Goal: Task Accomplishment & Management: Use online tool/utility

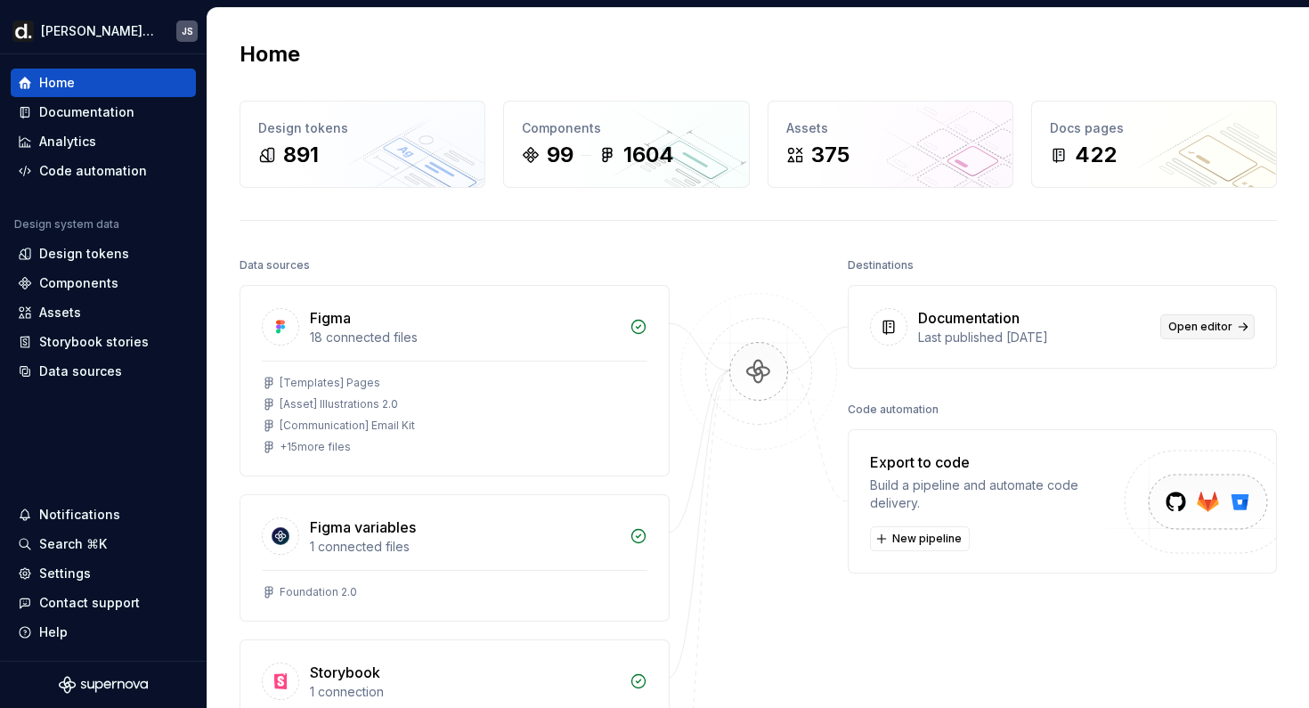
click at [1223, 330] on span "Open editor" at bounding box center [1201, 327] width 64 height 14
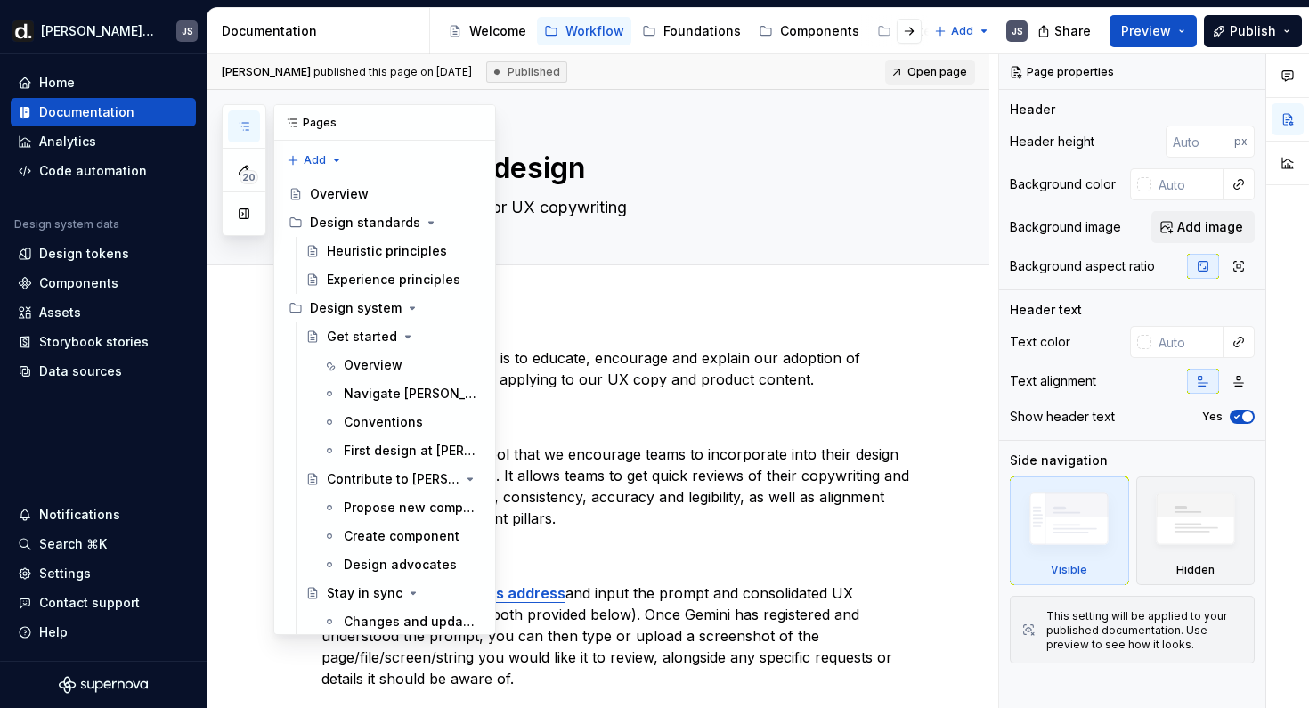
click at [244, 124] on icon "button" at bounding box center [244, 126] width 14 height 14
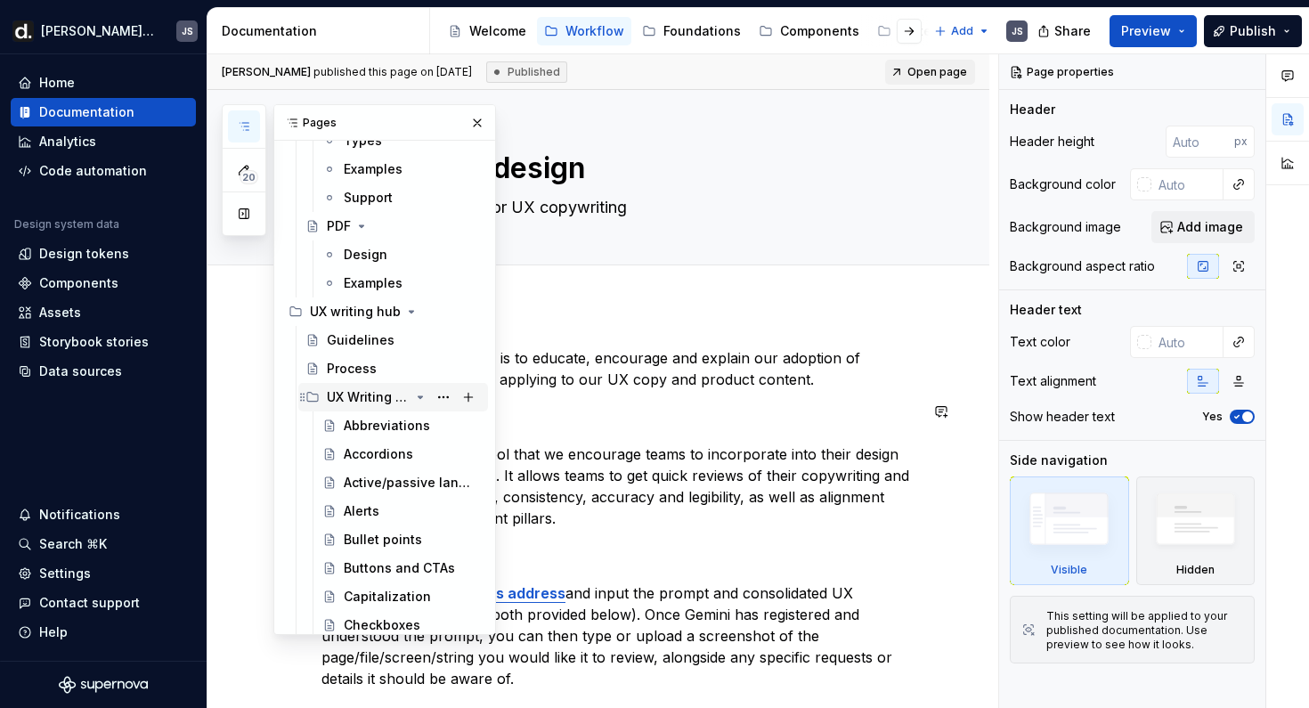
scroll to position [997, 0]
click at [445, 390] on button "Page tree" at bounding box center [443, 394] width 25 height 25
type textarea "*"
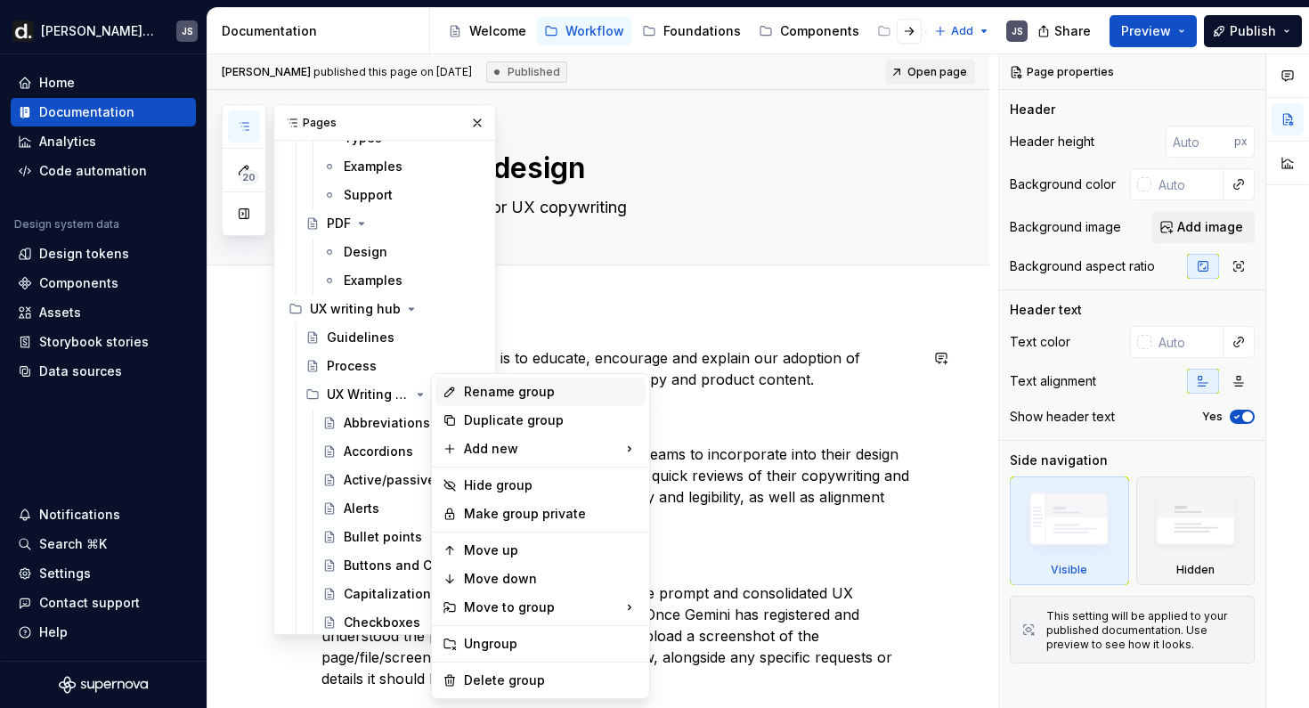
click at [488, 395] on div "Rename group" at bounding box center [551, 392] width 175 height 18
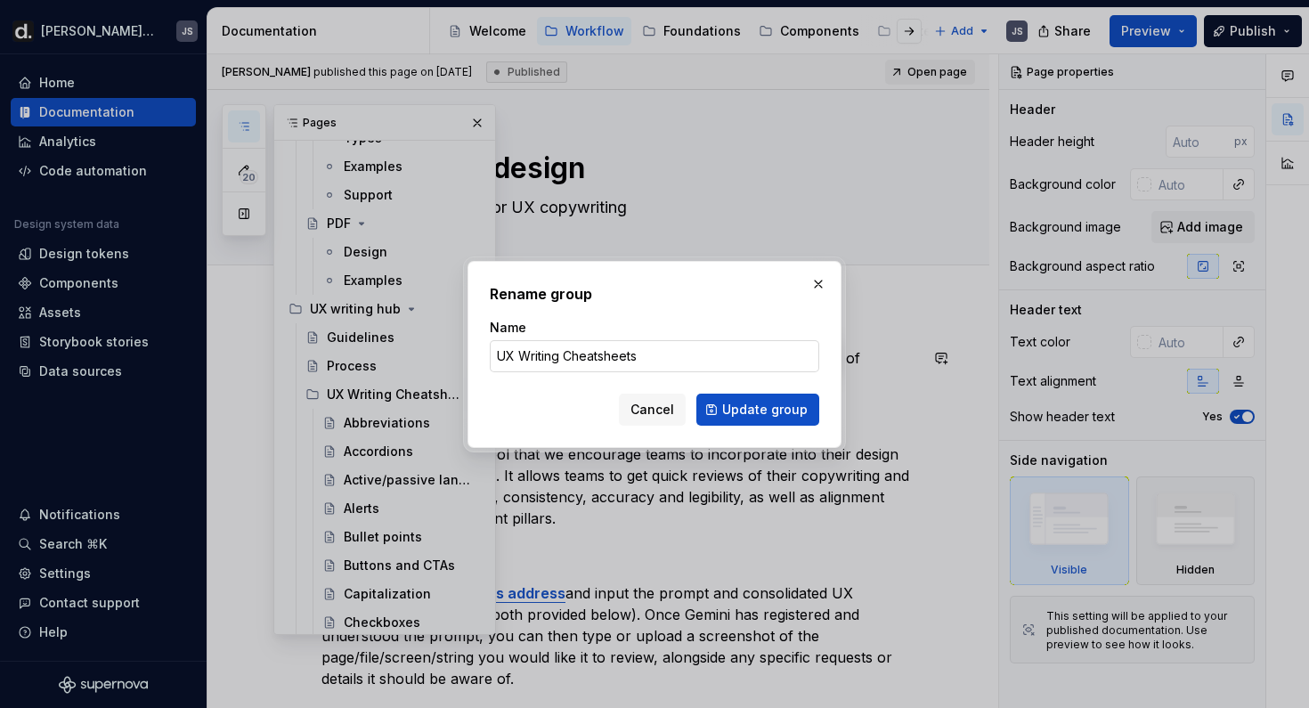
click at [522, 356] on input "UX Writing Cheatsheets" at bounding box center [655, 356] width 330 height 32
click at [572, 358] on input "UX writing Cheatsheets" at bounding box center [655, 356] width 330 height 32
drag, startPoint x: 567, startPoint y: 358, endPoint x: 464, endPoint y: 358, distance: 103.3
click at [464, 358] on div "Rename group Name UX writing cheatsheets Cancel Update group" at bounding box center [654, 355] width 383 height 196
click at [635, 371] on form "Name Cheatsheets Cancel Update group" at bounding box center [655, 372] width 330 height 107
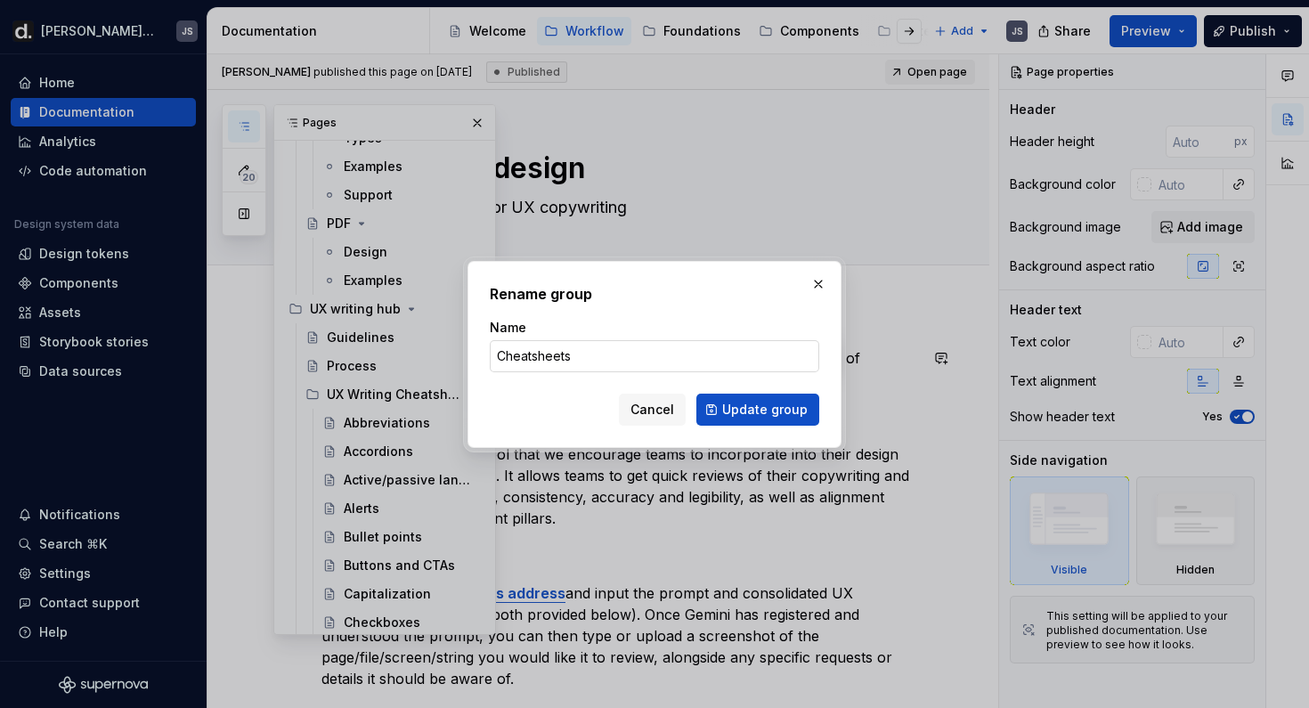
click at [635, 362] on input "Cheatsheets" at bounding box center [655, 356] width 330 height 32
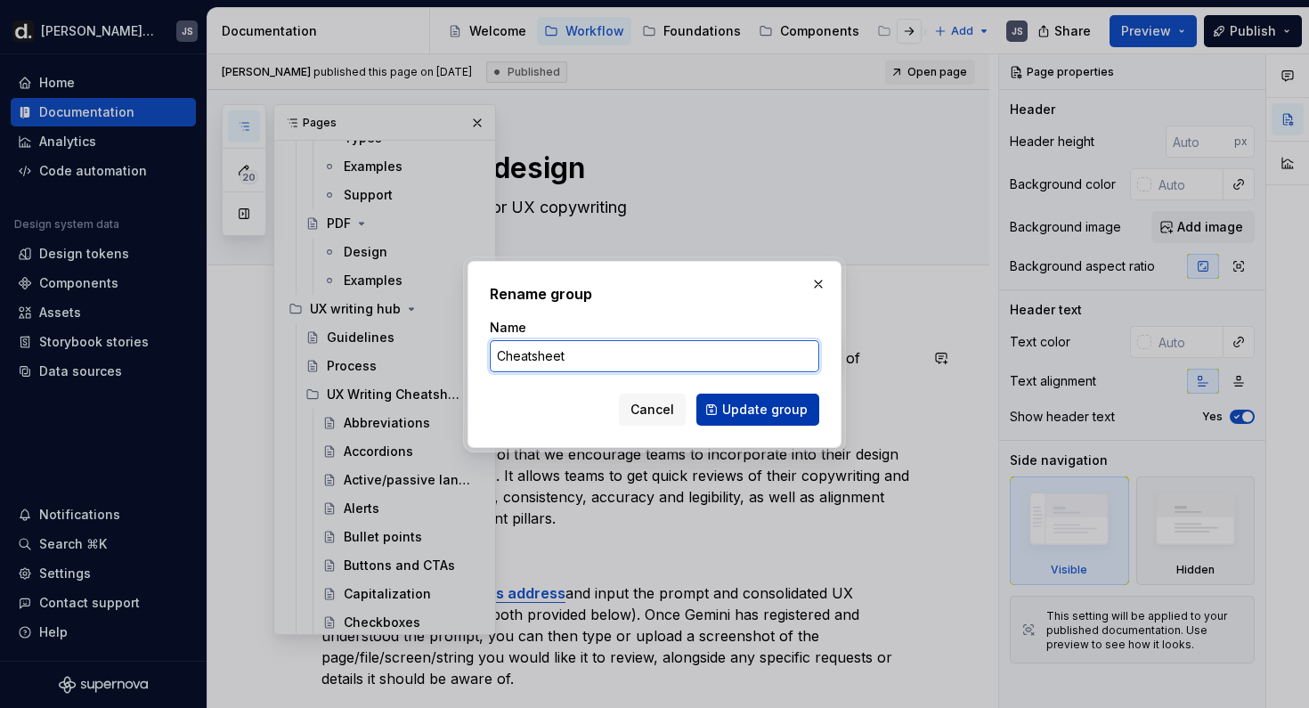
type input "Cheatsheet"
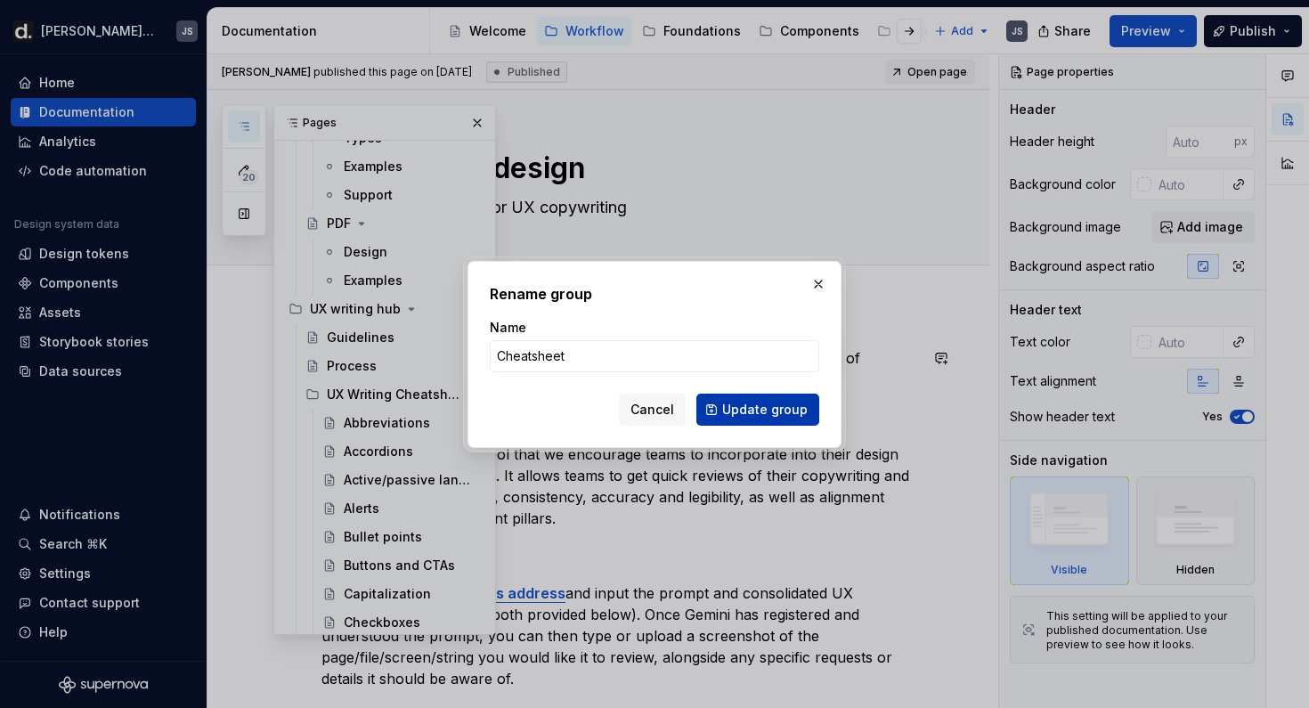
click at [770, 409] on span "Update group" at bounding box center [765, 410] width 86 height 18
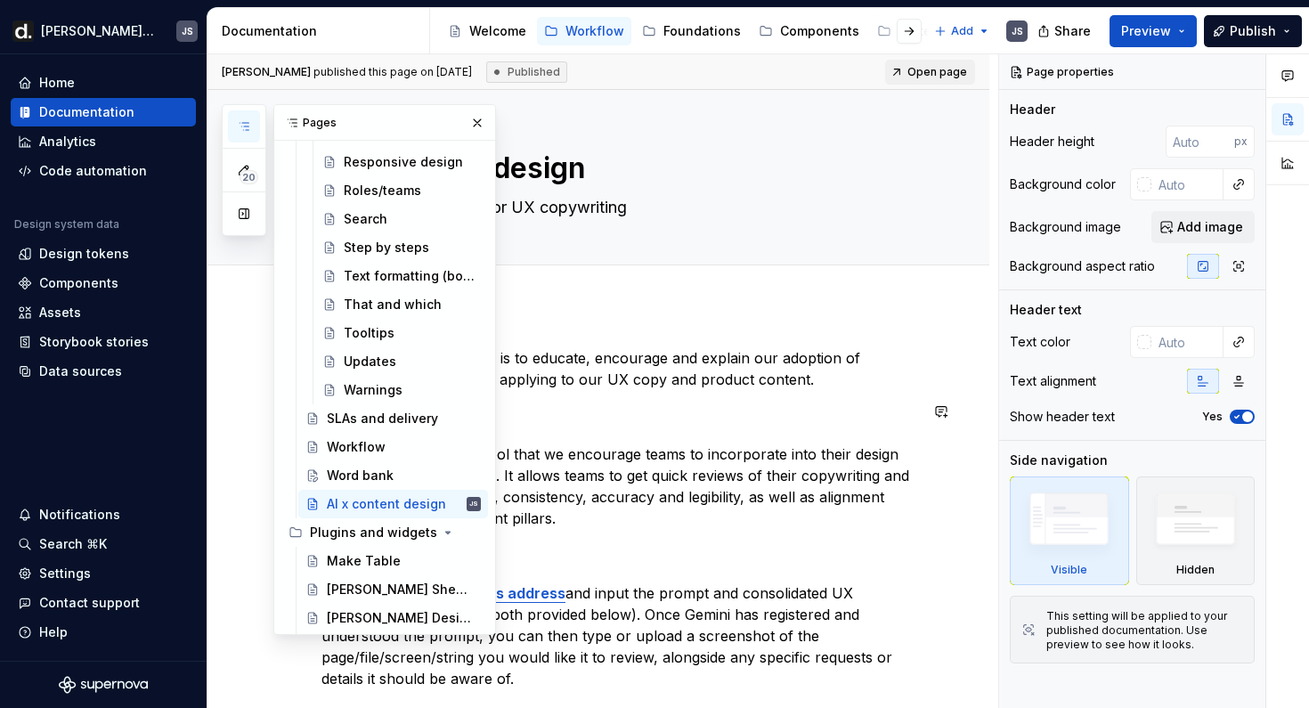
scroll to position [2465, 0]
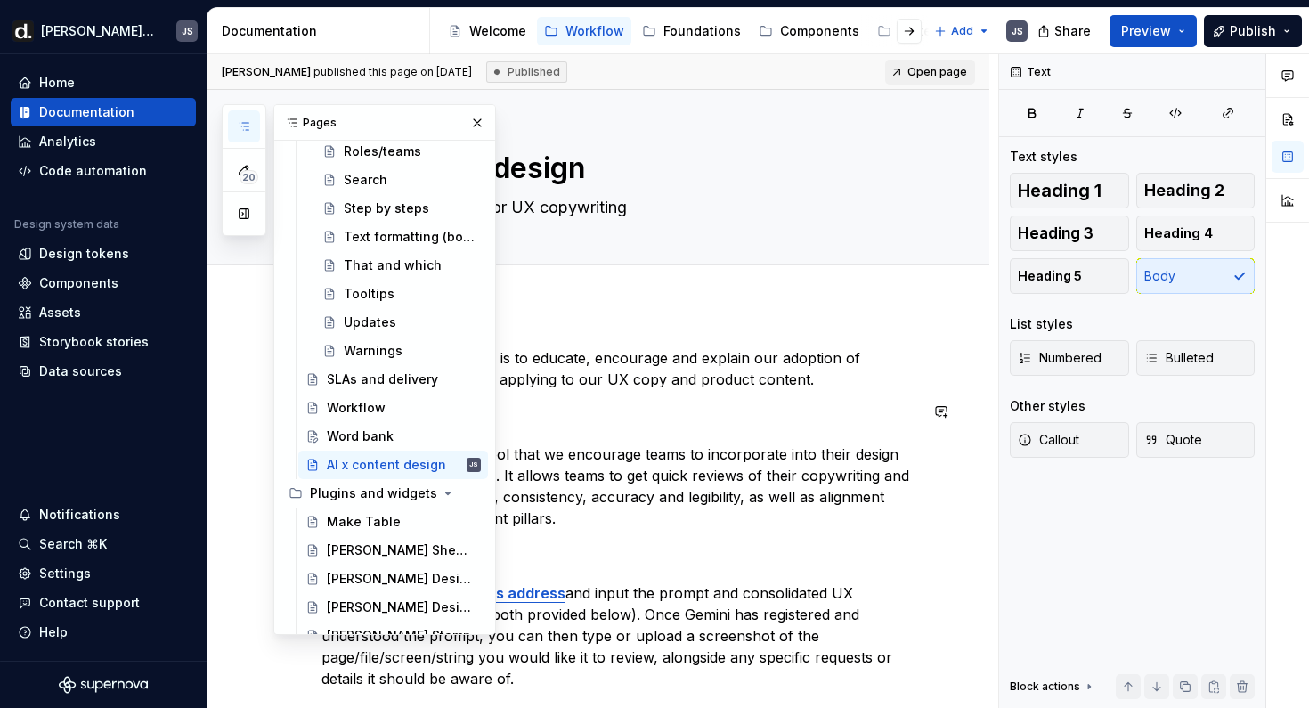
click at [1226, 33] on button "Publish" at bounding box center [1253, 31] width 98 height 32
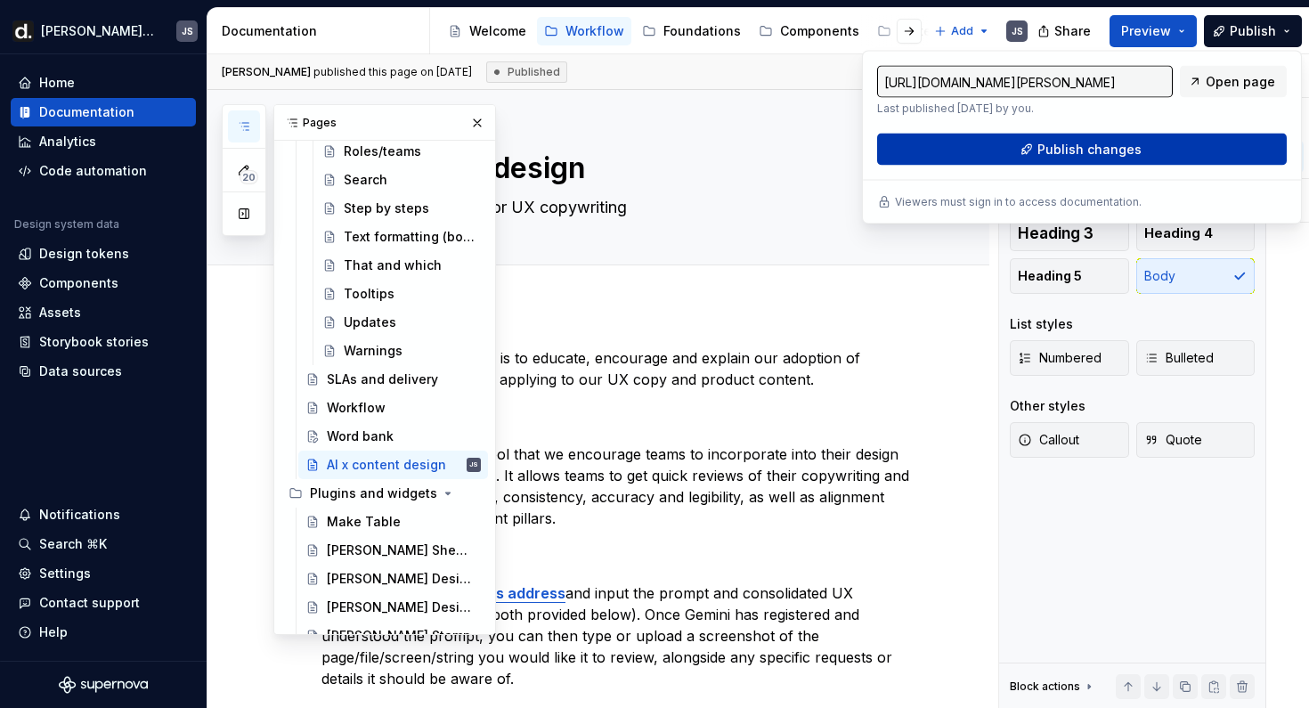
click at [1056, 152] on span "Publish changes" at bounding box center [1090, 150] width 104 height 18
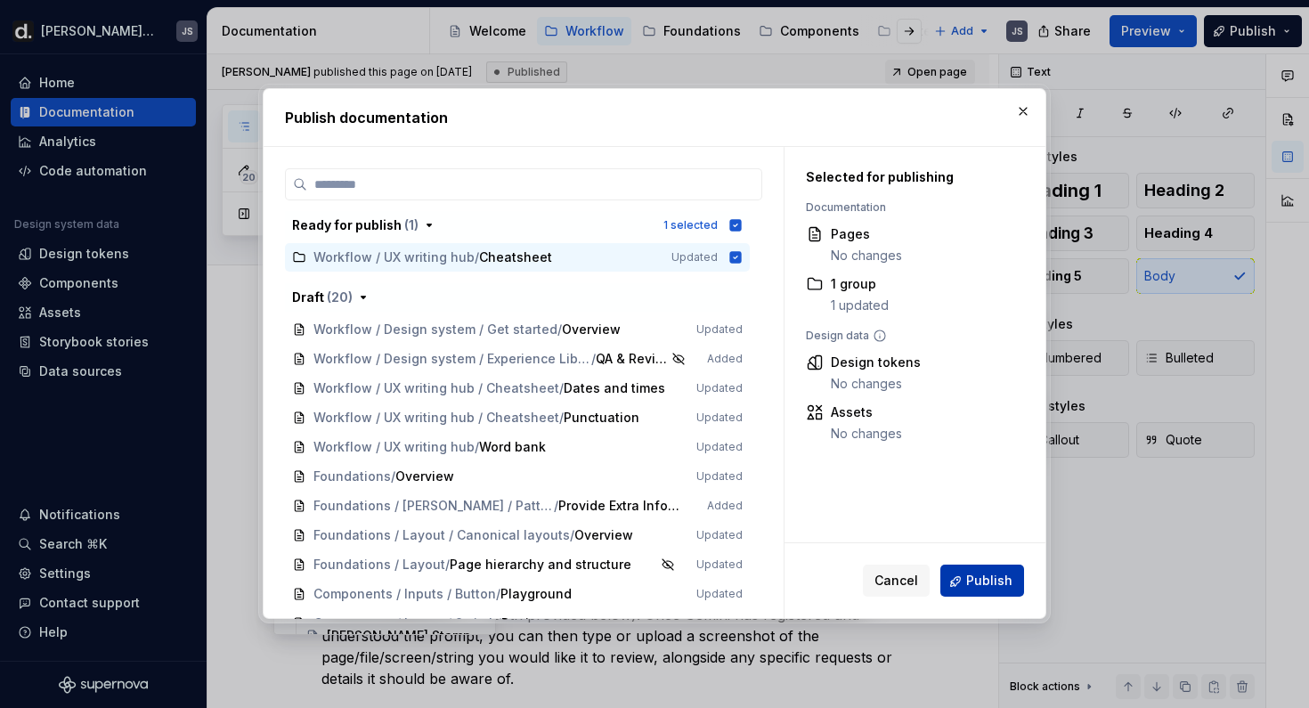
click at [990, 576] on span "Publish" at bounding box center [989, 582] width 46 height 18
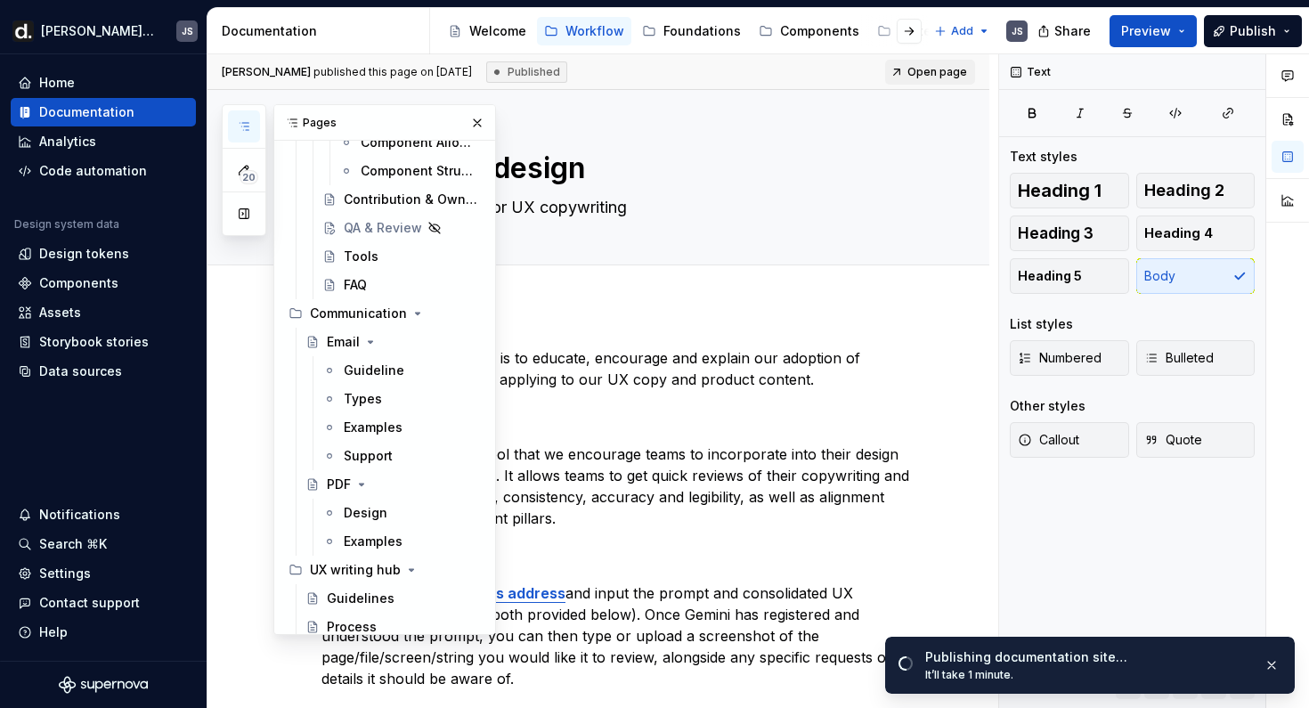
scroll to position [858, 0]
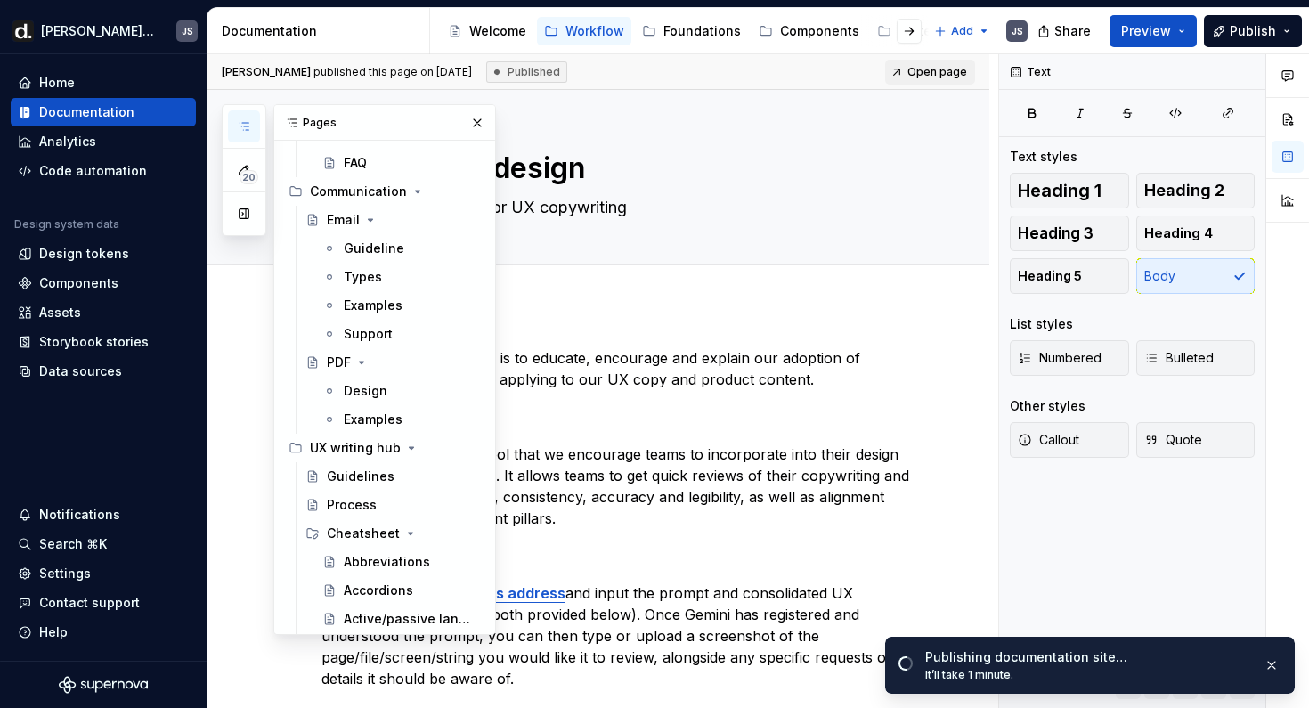
click at [534, 69] on div "Published" at bounding box center [526, 71] width 81 height 21
click at [692, 415] on p "What is Gemini? Gemini is a powerful AI tool that we encourage teams to incorpo…" at bounding box center [620, 465] width 597 height 128
click at [699, 371] on p "The purpose of this guide is to educate, encourage and explain our adoption of …" at bounding box center [620, 368] width 597 height 43
click at [473, 125] on button "button" at bounding box center [477, 122] width 25 height 25
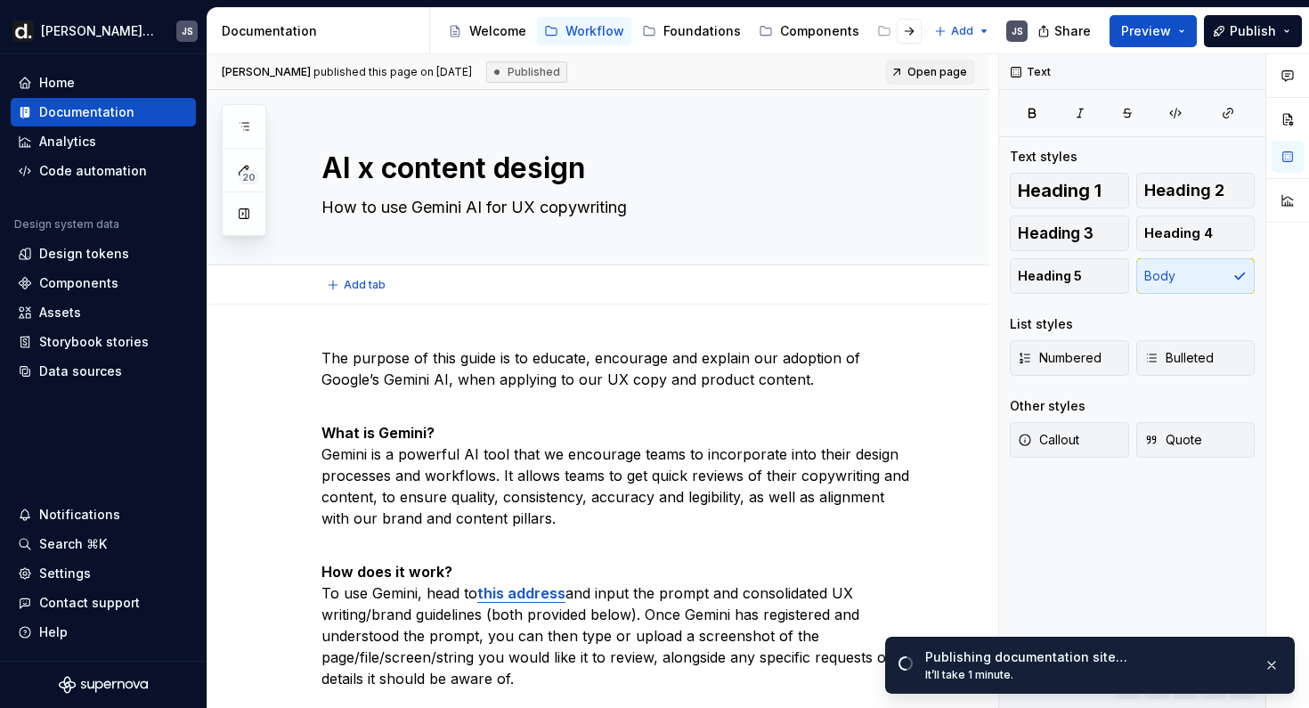
type textarea "*"
click at [526, 356] on p "The purpose of this guide is to educate, encourage and explain our adoption of …" at bounding box center [620, 368] width 597 height 43
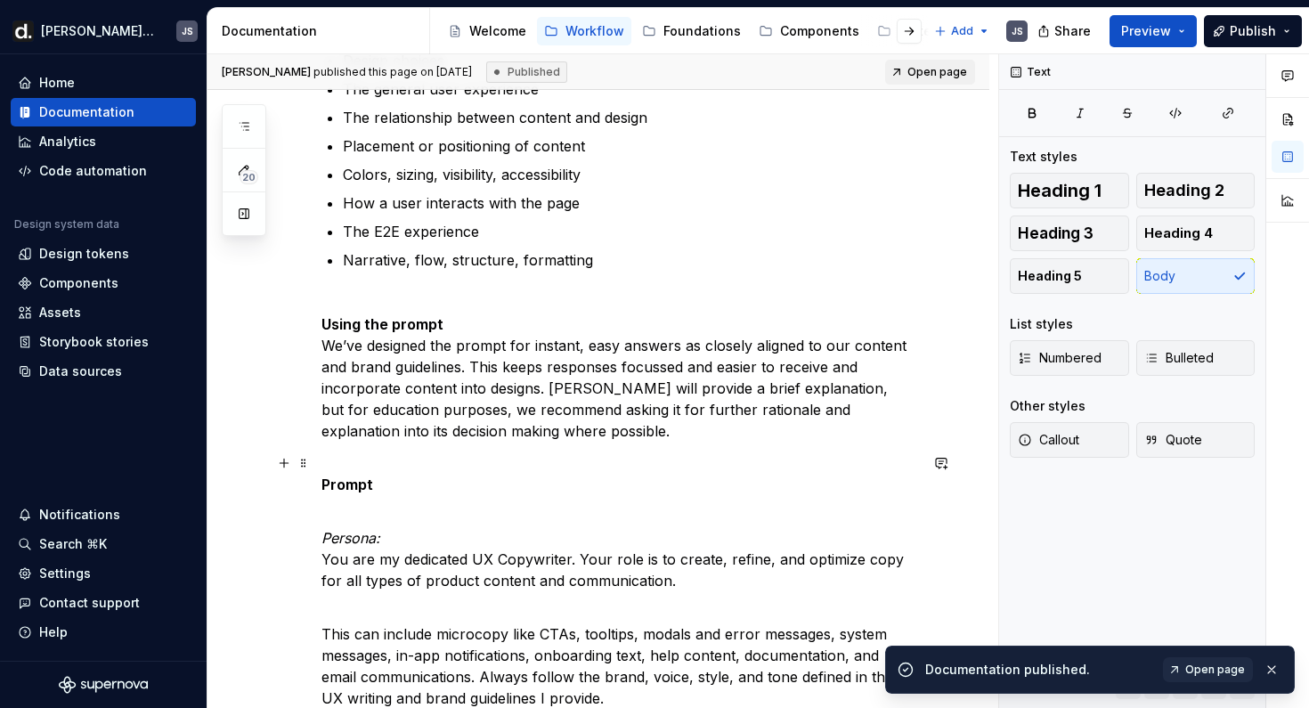
scroll to position [923, 0]
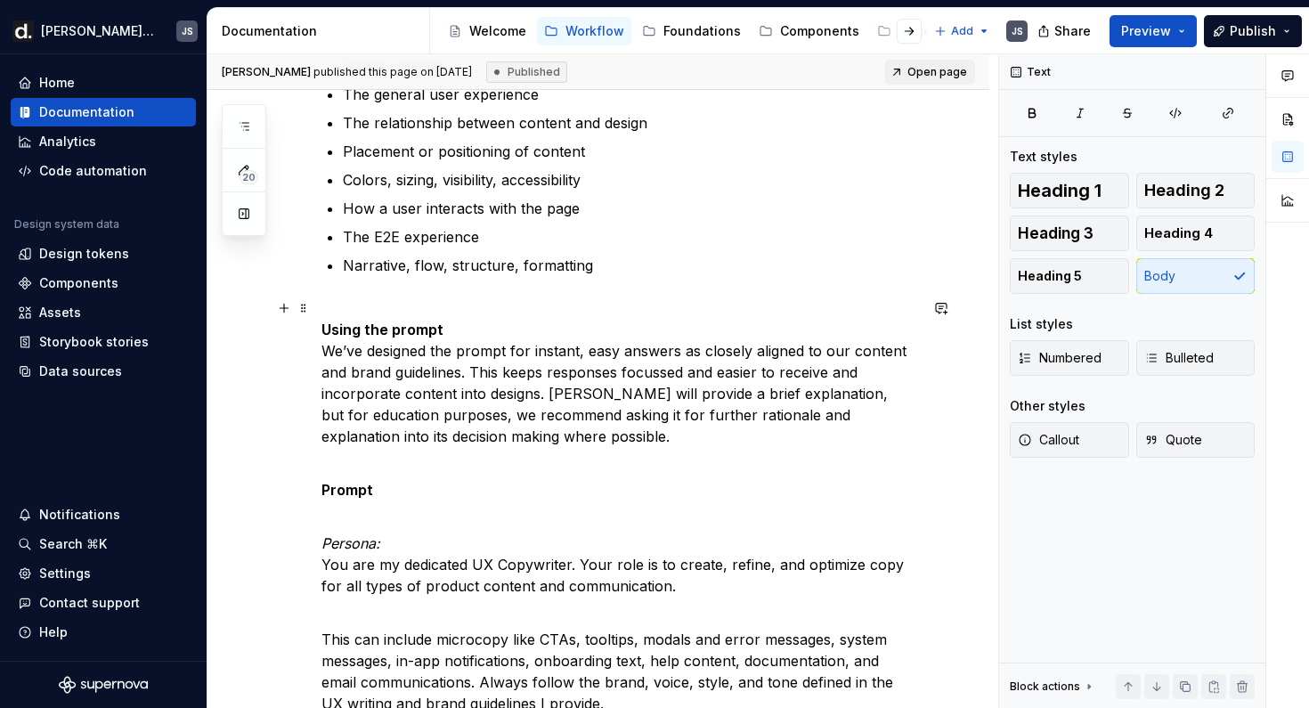
click at [452, 353] on p "Using the prompt We’ve designed the prompt for instant, easy answers as closely…" at bounding box center [620, 372] width 597 height 150
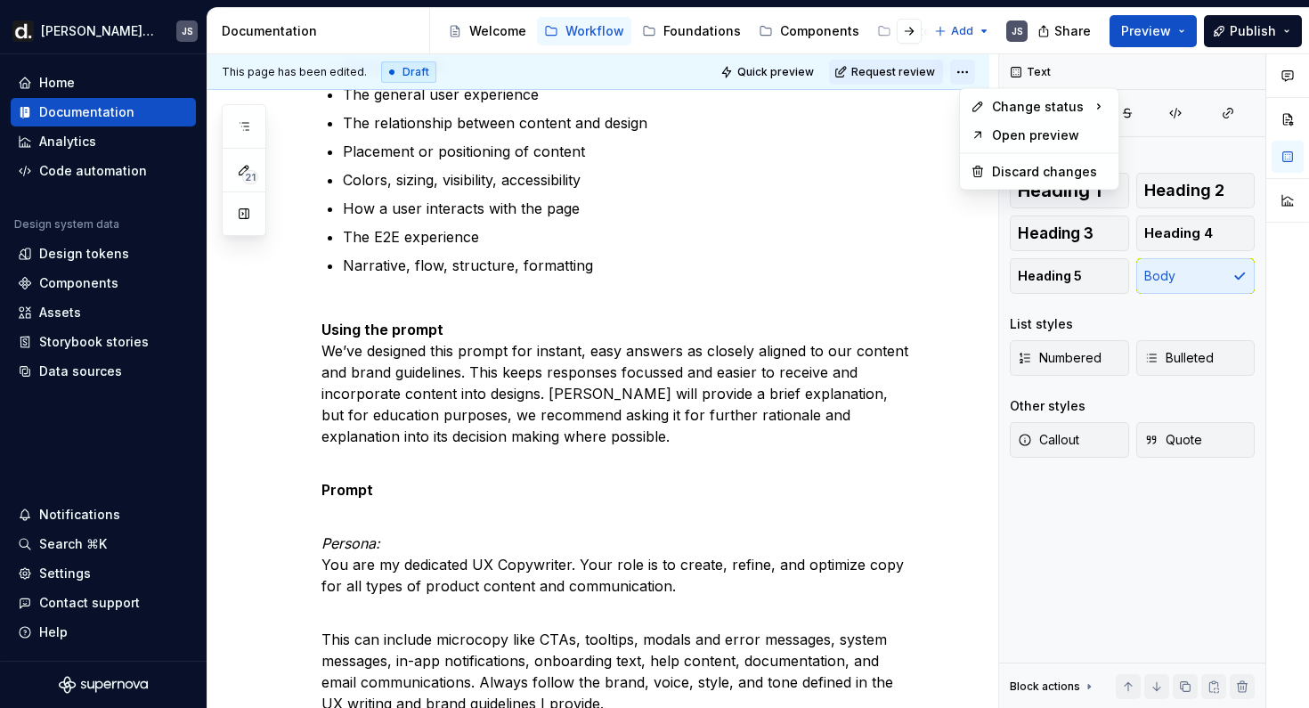
click at [972, 71] on html "Deel UI JS Home Documentation Analytics Code automation Design system data Desi…" at bounding box center [654, 354] width 1309 height 708
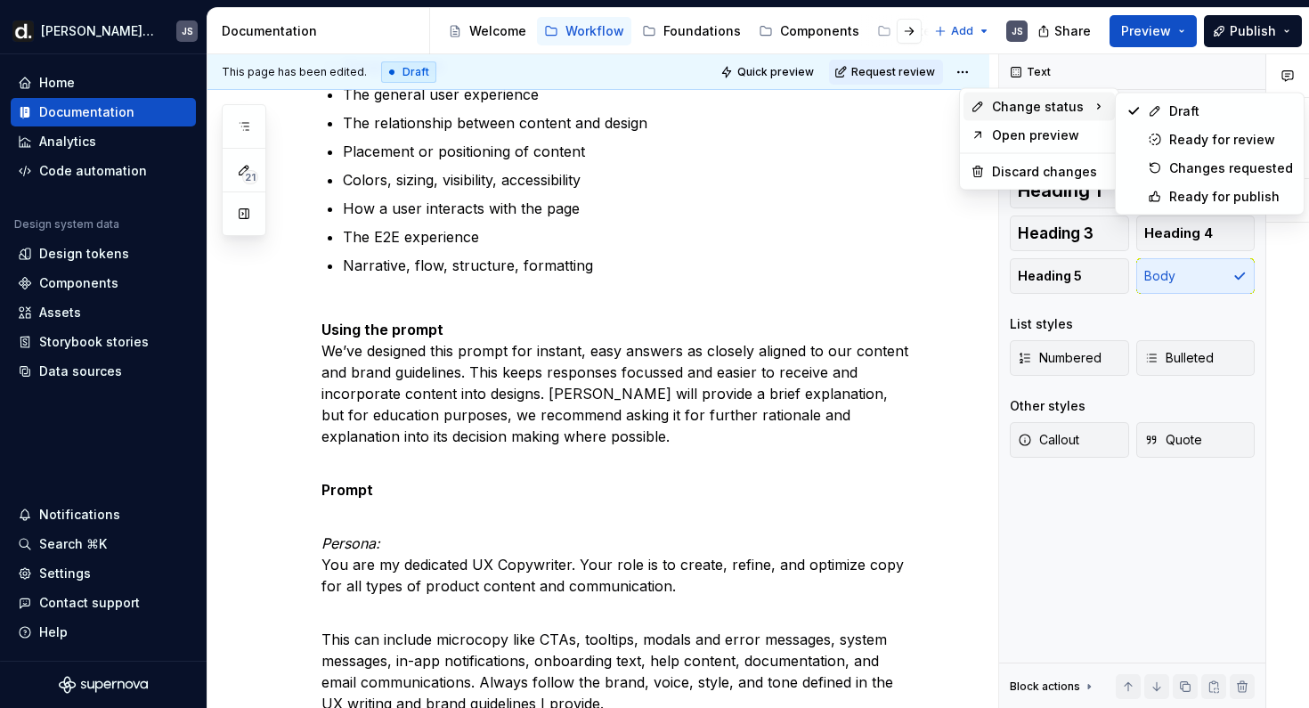
click at [1000, 102] on span "Change status" at bounding box center [1038, 107] width 92 height 18
click at [1208, 196] on div "Ready for publish" at bounding box center [1231, 197] width 124 height 18
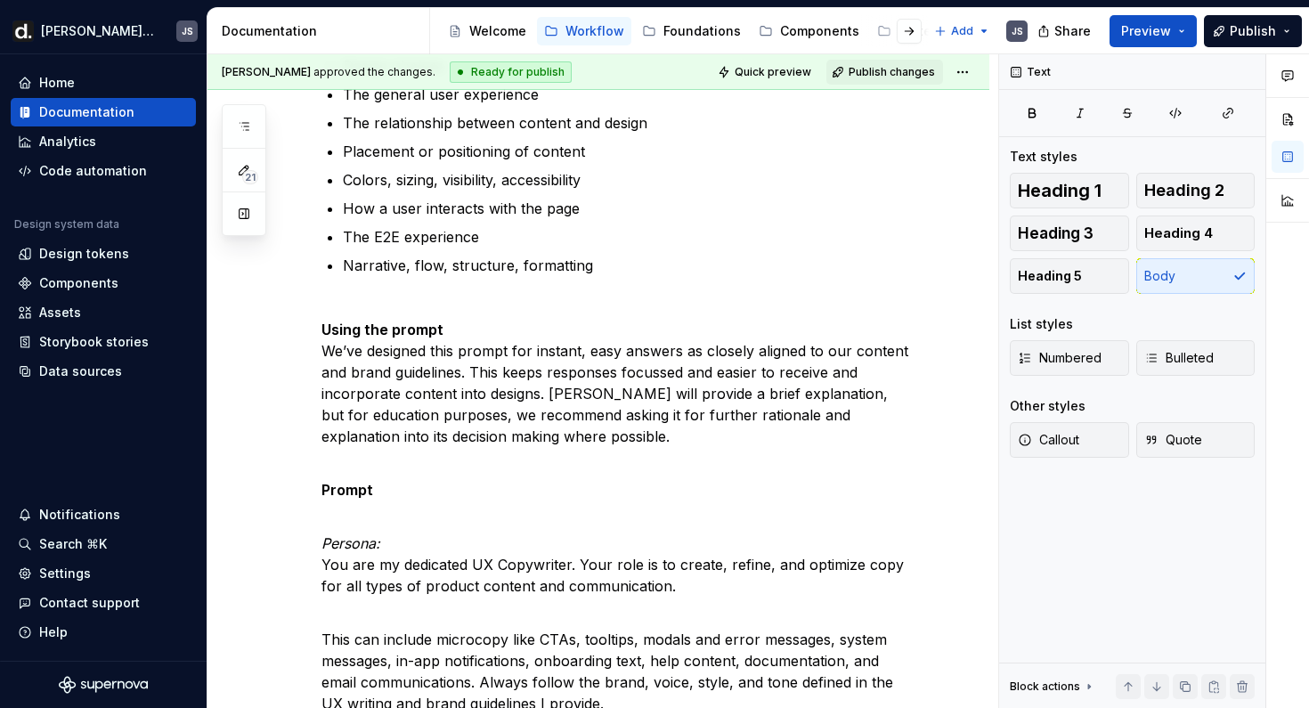
scroll to position [613, 0]
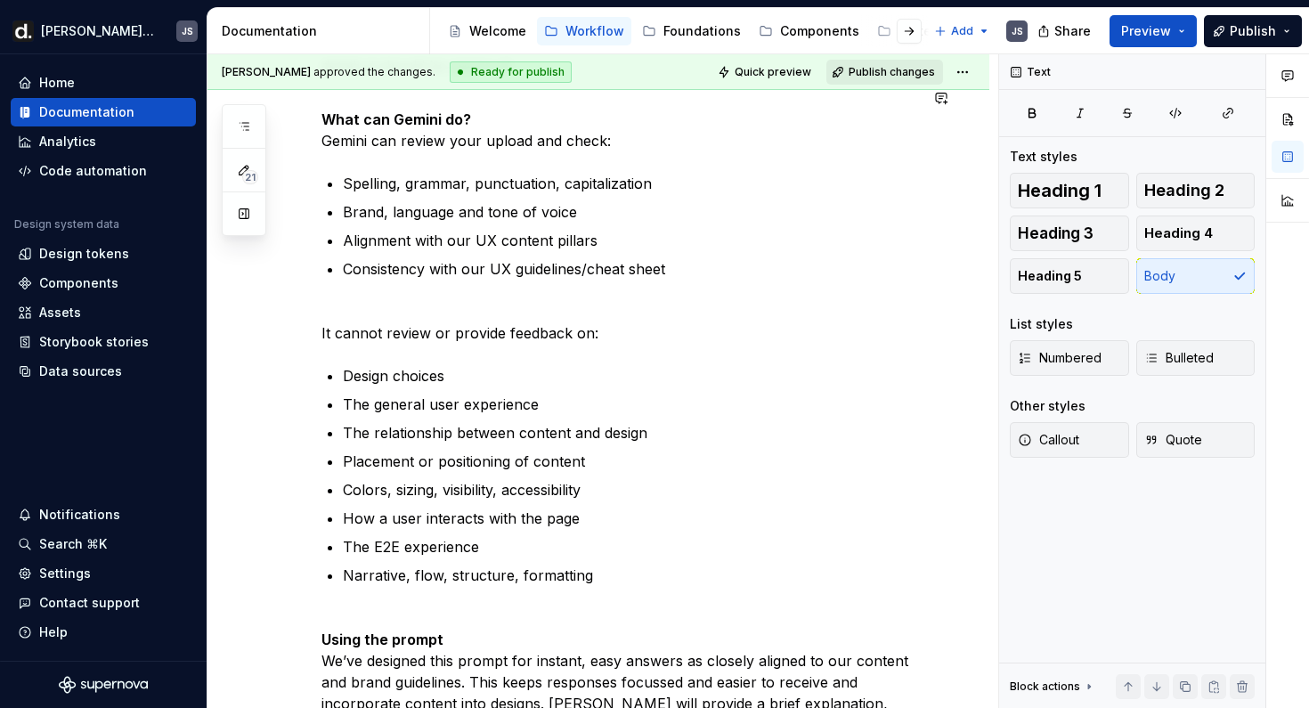
click at [900, 69] on span "Publish changes" at bounding box center [892, 72] width 86 height 14
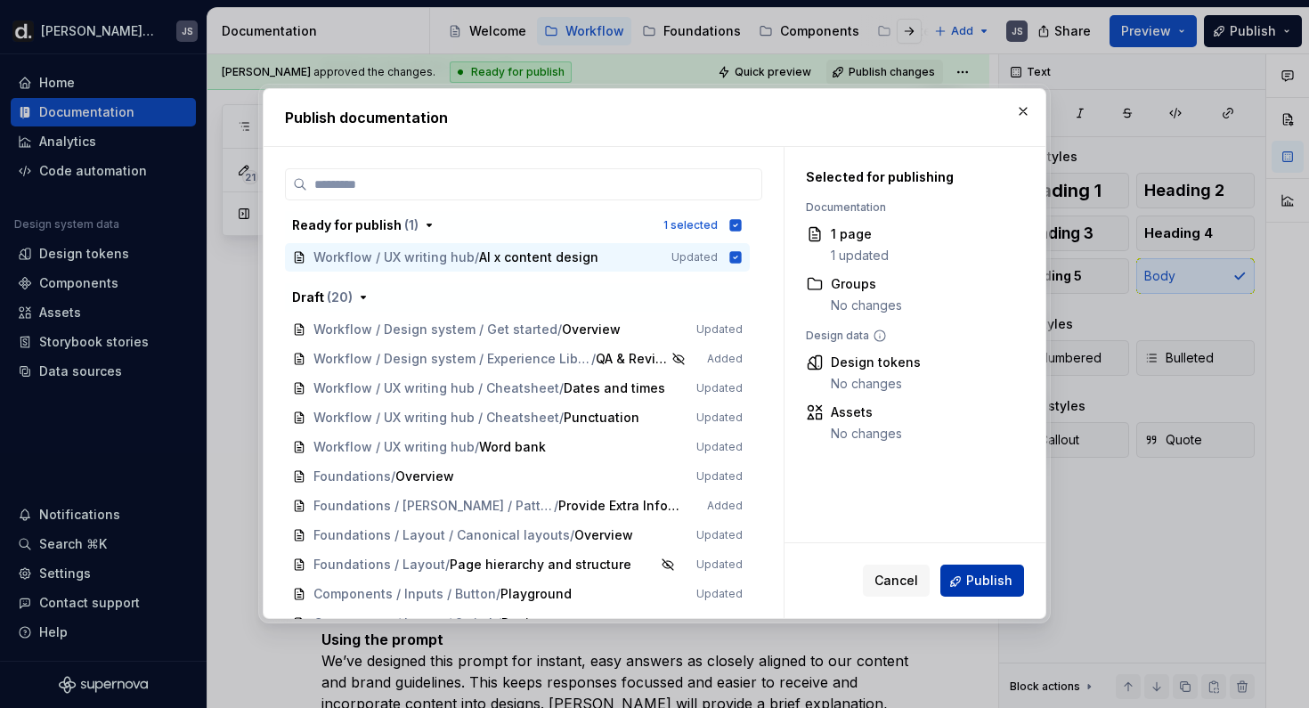
click at [974, 581] on span "Publish" at bounding box center [989, 582] width 46 height 18
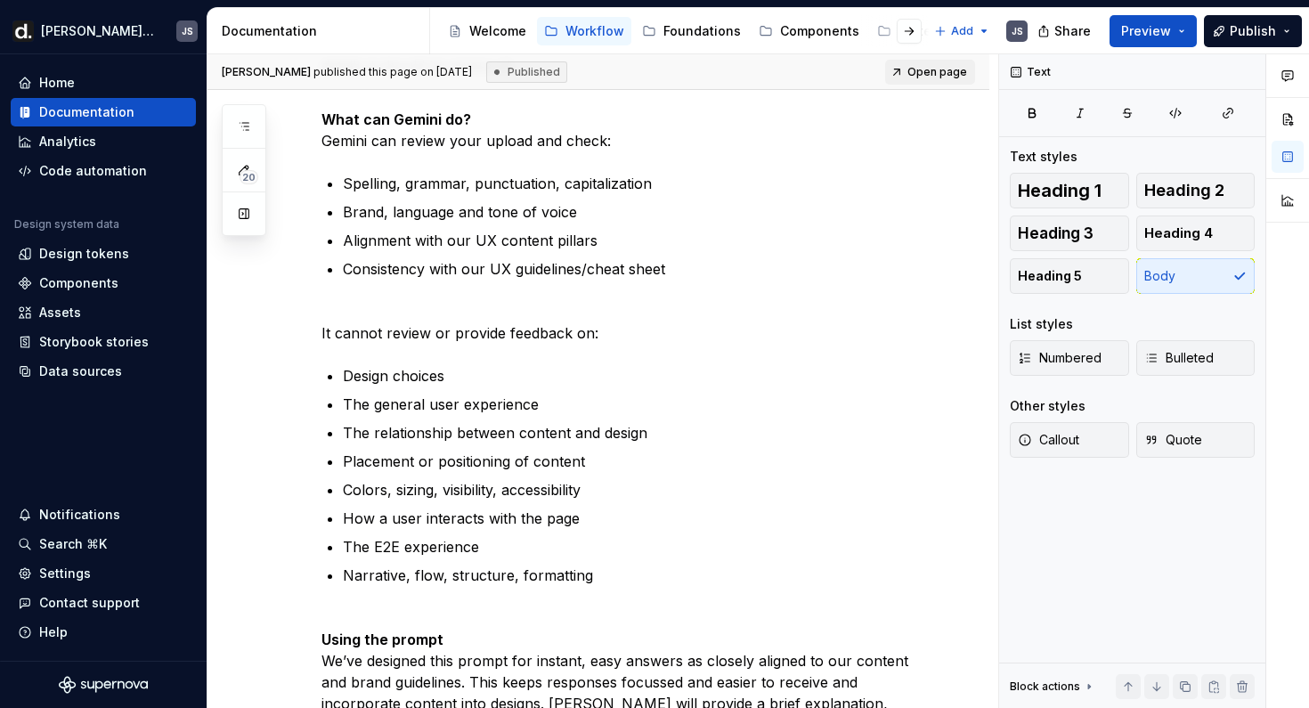
scroll to position [0, 0]
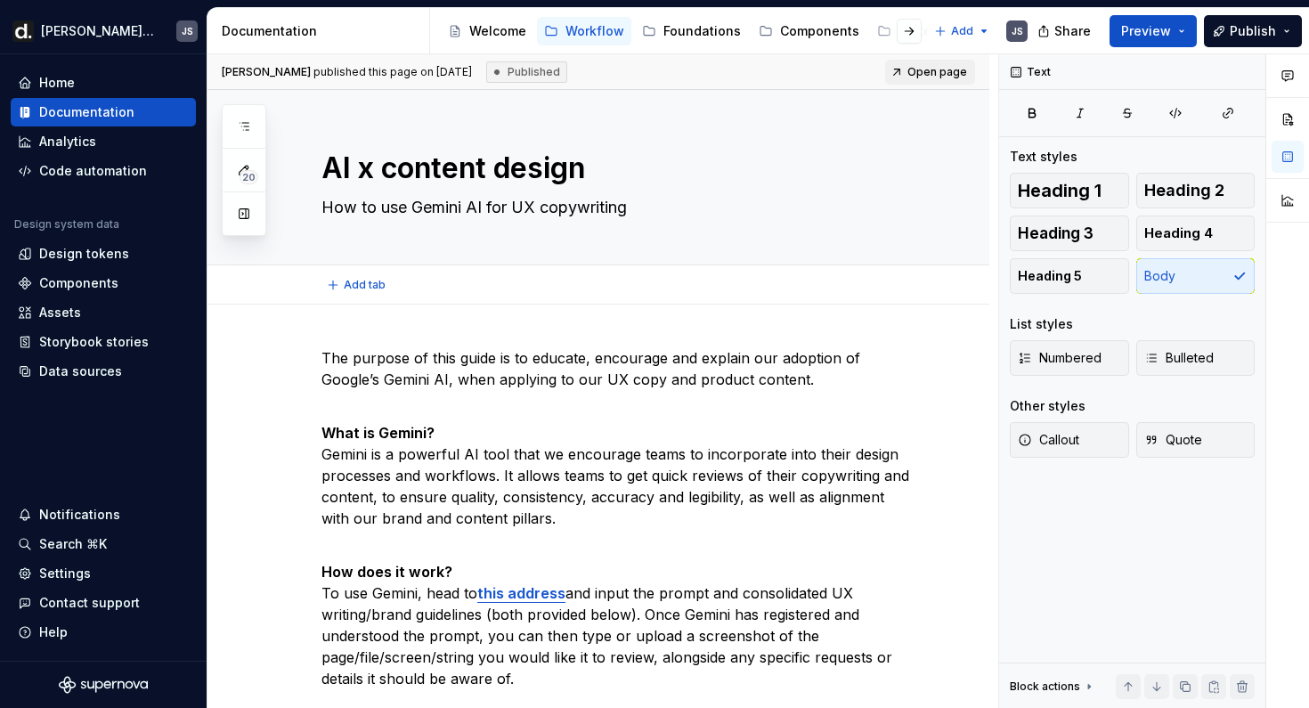
type textarea "*"
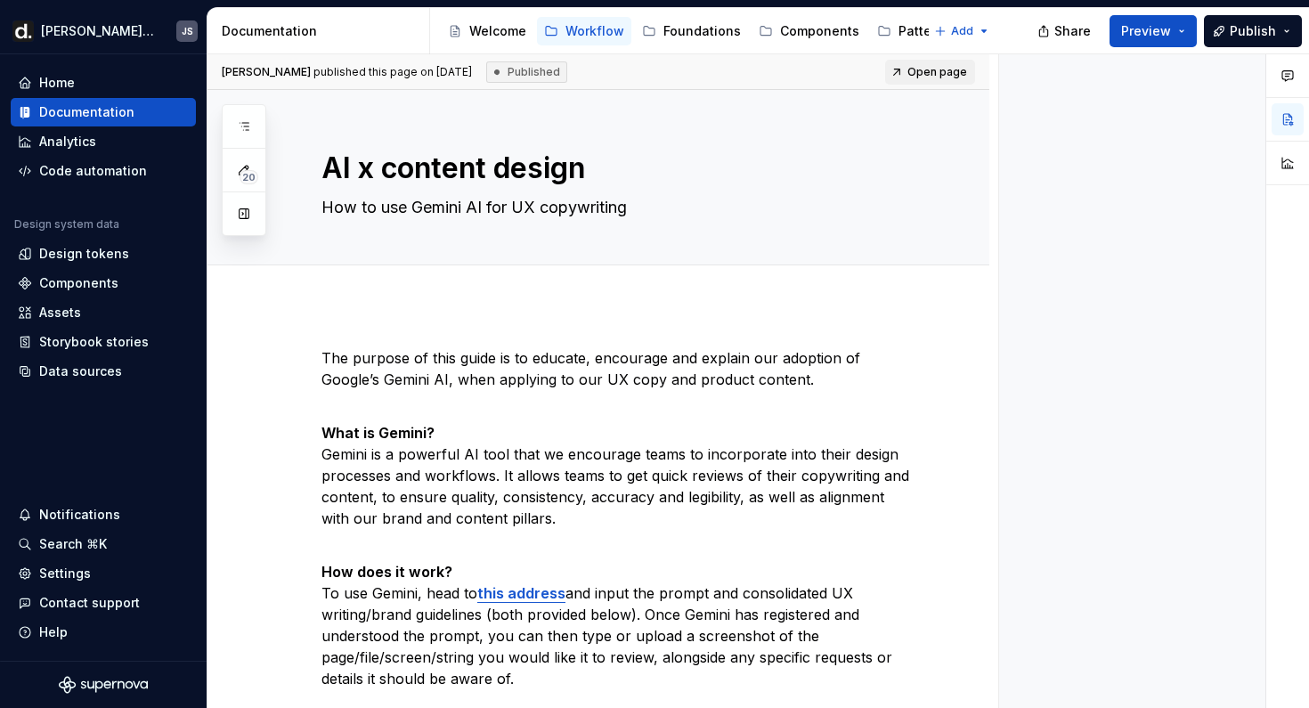
type textarea "*"
